Goal: Task Accomplishment & Management: Complete application form

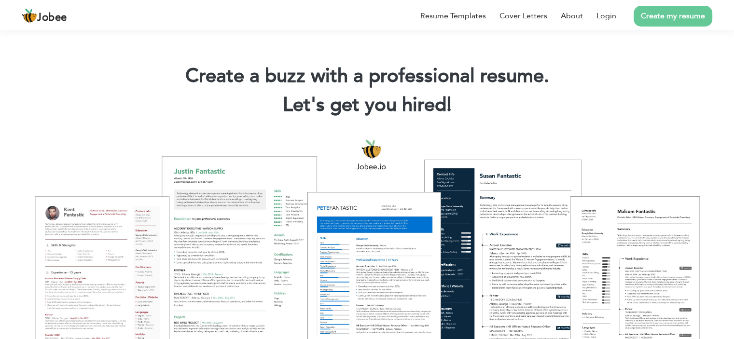
scroll to position [145, 0]
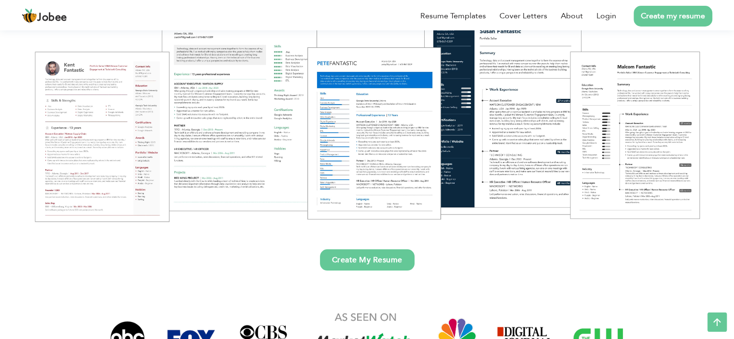
click at [646, 19] on link "Create my resume" at bounding box center [672, 16] width 79 height 21
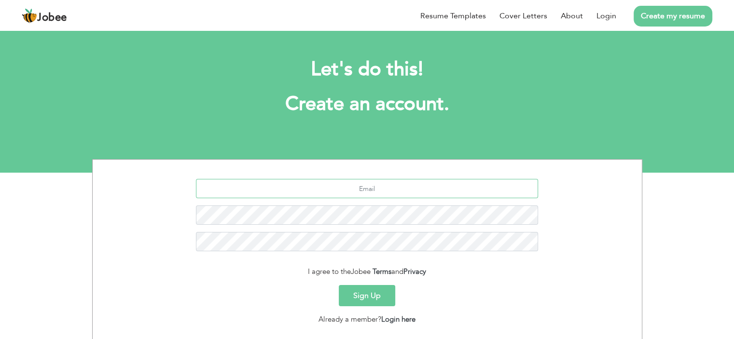
click at [378, 190] on input "text" at bounding box center [367, 188] width 342 height 19
click at [396, 189] on input "text" at bounding box center [367, 188] width 342 height 19
paste input "[EMAIL_ADDRESS][DOMAIN_NAME]"
type input "[EMAIL_ADDRESS][DOMAIN_NAME]"
click at [339, 285] on button "Sign Up" at bounding box center [367, 295] width 56 height 21
